Goal: Task Accomplishment & Management: Complete application form

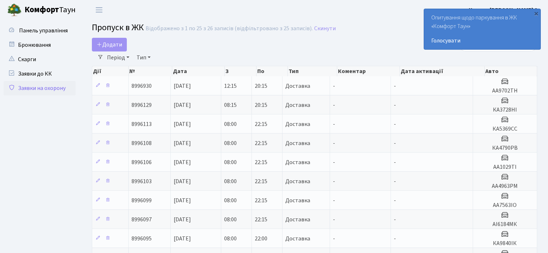
select select "25"
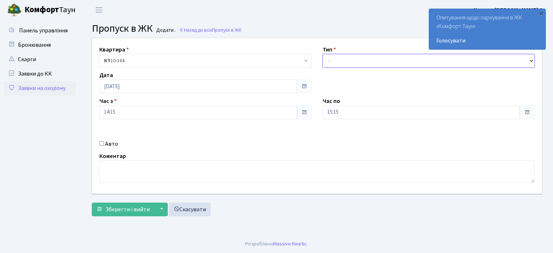
click at [380, 58] on select "- Доставка Таксі Гості Сервіс" at bounding box center [429, 61] width 213 height 14
select select "1"
click at [323, 54] on select "- Доставка Таксі Гості Сервіс" at bounding box center [429, 61] width 213 height 14
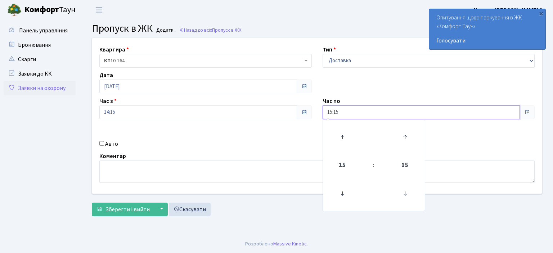
drag, startPoint x: 333, startPoint y: 112, endPoint x: 326, endPoint y: 160, distance: 48.0
click at [333, 114] on input "15:15" at bounding box center [422, 113] width 198 height 14
type input "20:15"
drag, startPoint x: 246, startPoint y: 138, endPoint x: 126, endPoint y: 148, distance: 120.4
click at [245, 138] on div "Квартира <b>КТ</b>&nbsp;&nbsp;&nbsp;&nbsp;10-164 КТ 10-164 Тип - Доставка Таксі…" at bounding box center [317, 116] width 461 height 156
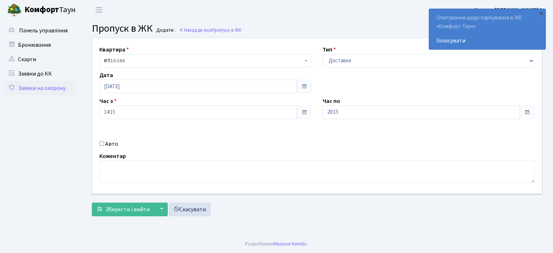
click at [102, 142] on input "Авто" at bounding box center [101, 143] width 5 height 5
checkbox input "true"
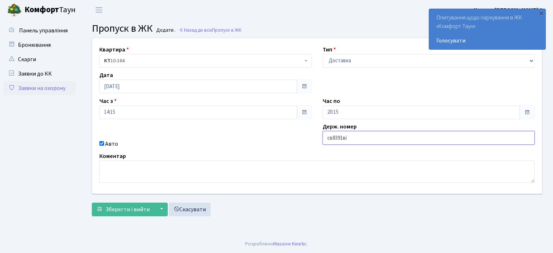
type input "св8391ві"
click at [92, 203] on button "Зберегти і вийти" at bounding box center [123, 210] width 63 height 14
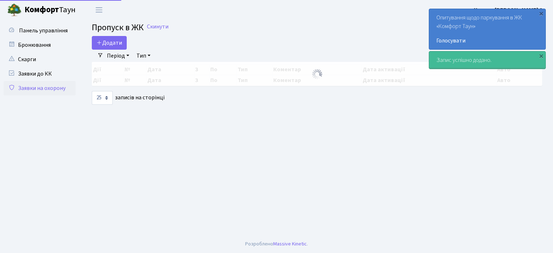
select select "25"
